Goal: Task Accomplishment & Management: Manage account settings

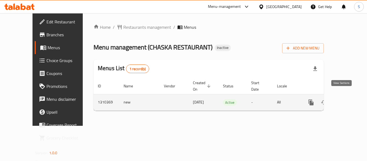
click at [350, 96] on link "enhanced table" at bounding box center [349, 102] width 13 height 13
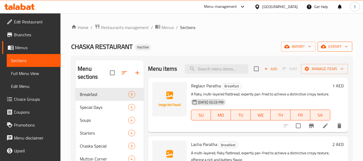
click at [328, 47] on span "export" at bounding box center [335, 46] width 26 height 7
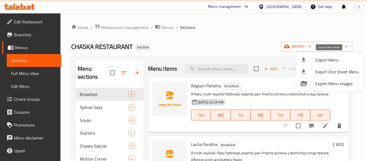
click at [329, 59] on span "Export Menu" at bounding box center [337, 60] width 44 height 6
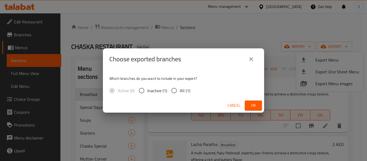
click at [181, 90] on span "All (1)" at bounding box center [185, 90] width 10 height 6
click at [180, 90] on input "All (1)" at bounding box center [173, 90] width 11 height 11
radio input "true"
click at [248, 106] on button "Ok" at bounding box center [253, 106] width 17 height 10
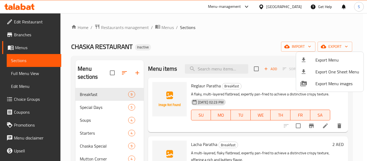
click at [210, 39] on div at bounding box center [183, 80] width 367 height 161
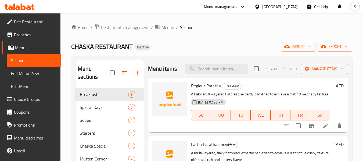
click at [31, 23] on span "Edit Restaurant" at bounding box center [35, 22] width 42 height 6
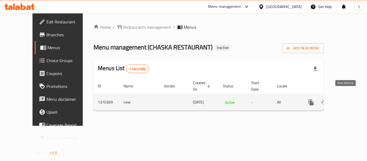
click at [347, 99] on icon "enhanced table" at bounding box center [350, 102] width 6 height 6
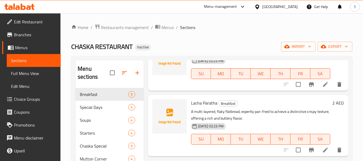
scroll to position [54, 0]
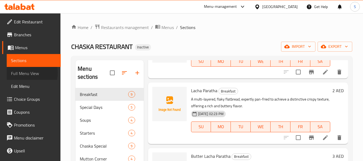
click at [21, 73] on span "Full Menu View" at bounding box center [33, 73] width 45 height 6
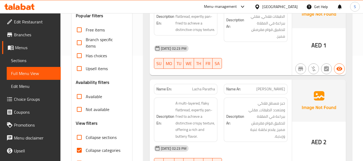
scroll to position [107, 0]
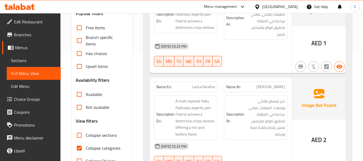
click at [99, 149] on span "Collapse categories" at bounding box center [103, 148] width 35 height 6
click at [86, 149] on input "Collapse categories" at bounding box center [79, 148] width 13 height 13
checkbox input "false"
